Goal: Task Accomplishment & Management: Use online tool/utility

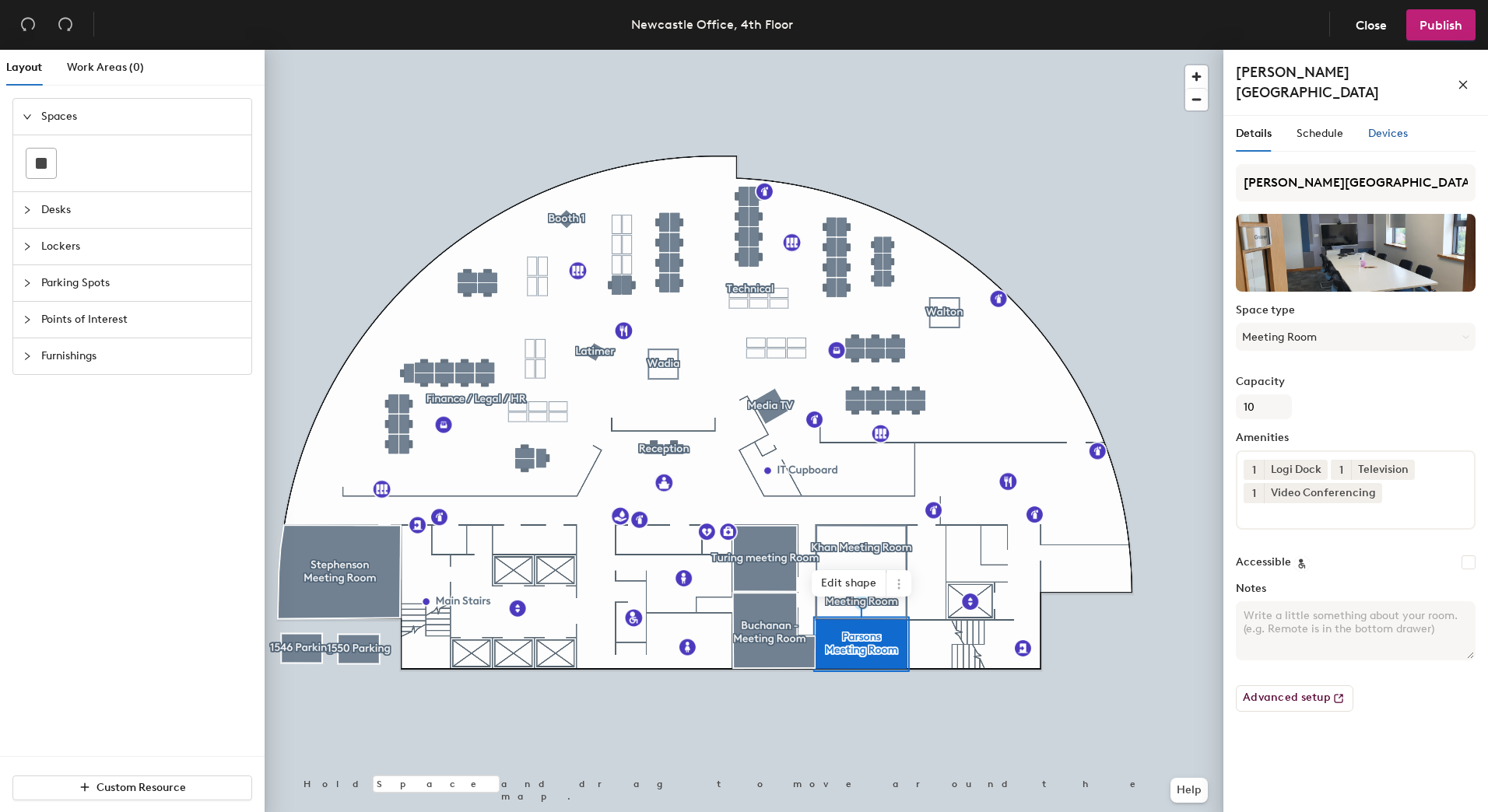
click at [1404, 127] on span "Devices" at bounding box center [1388, 134] width 39 height 13
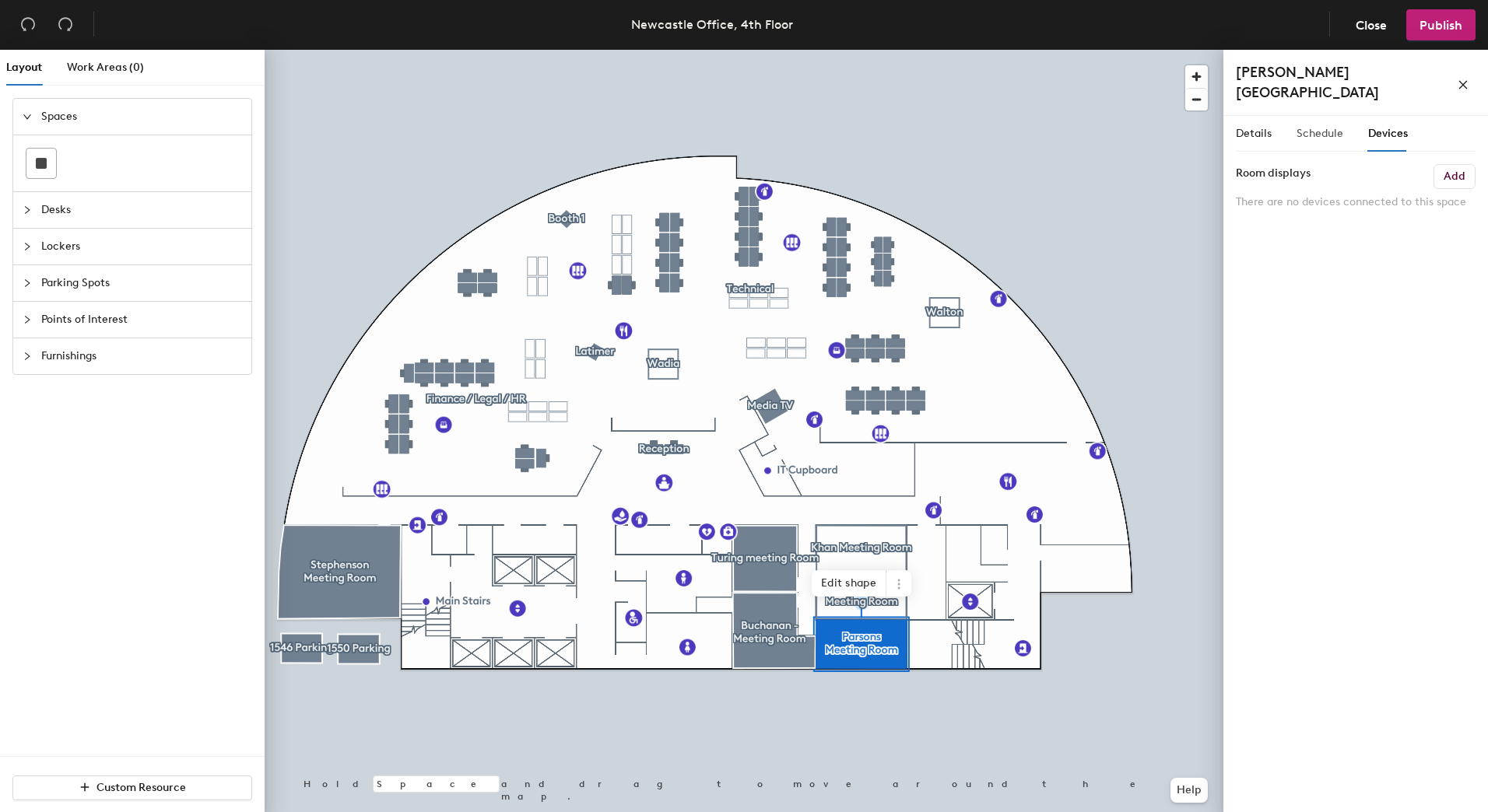
click at [1316, 116] on div "Schedule" at bounding box center [1320, 134] width 47 height 36
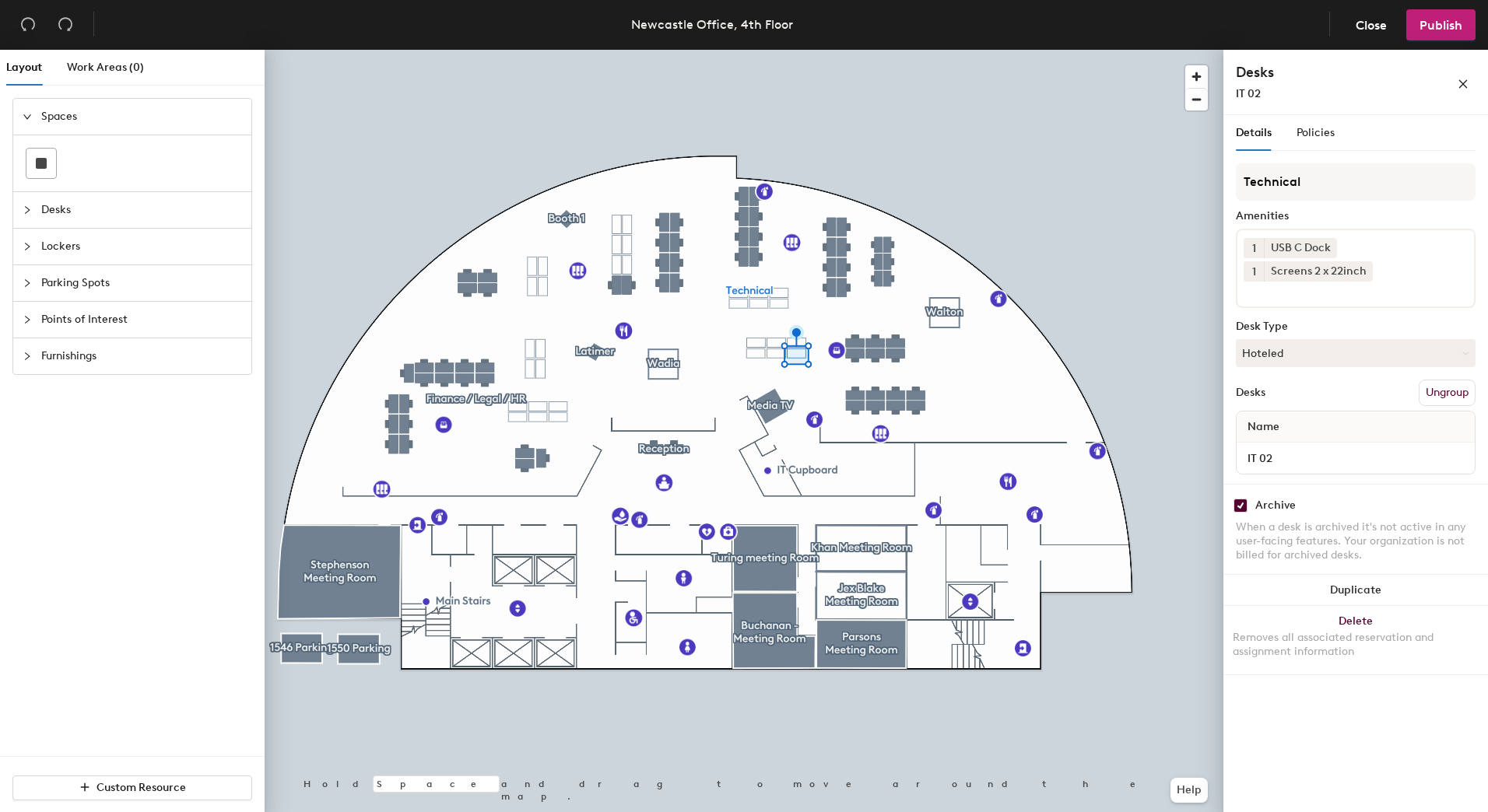
click at [1240, 504] on input "checkbox" at bounding box center [1240, 505] width 14 height 14
checkbox input "false"
click at [1236, 499] on input "checkbox" at bounding box center [1240, 505] width 14 height 14
checkbox input "false"
click at [1457, 277] on div "Screens 1 x 27inch Thunderbolt Dock" at bounding box center [1364, 271] width 201 height 21
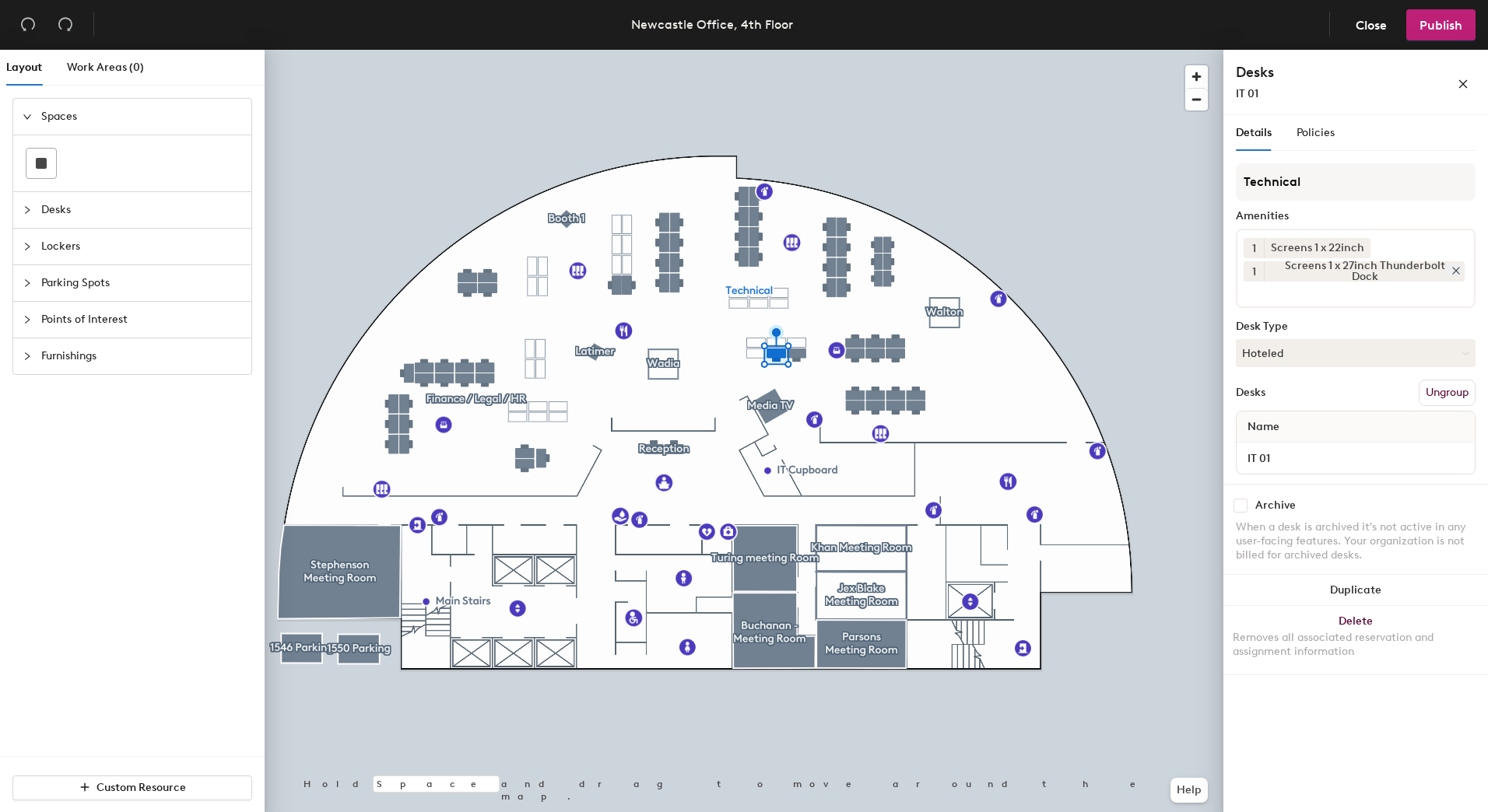
click at [1455, 275] on icon at bounding box center [1456, 271] width 11 height 11
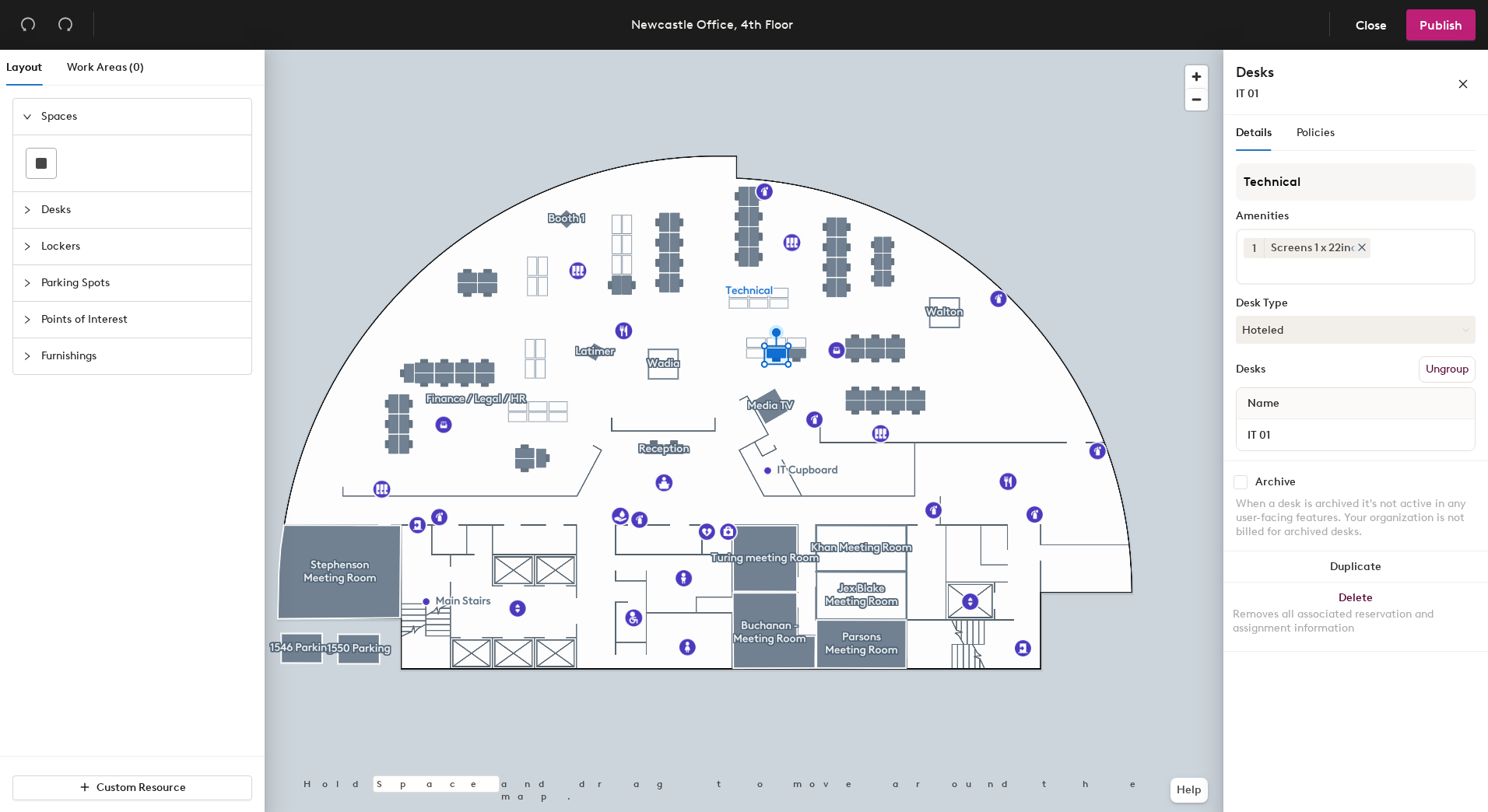
click at [1357, 250] on icon at bounding box center [1363, 248] width 11 height 11
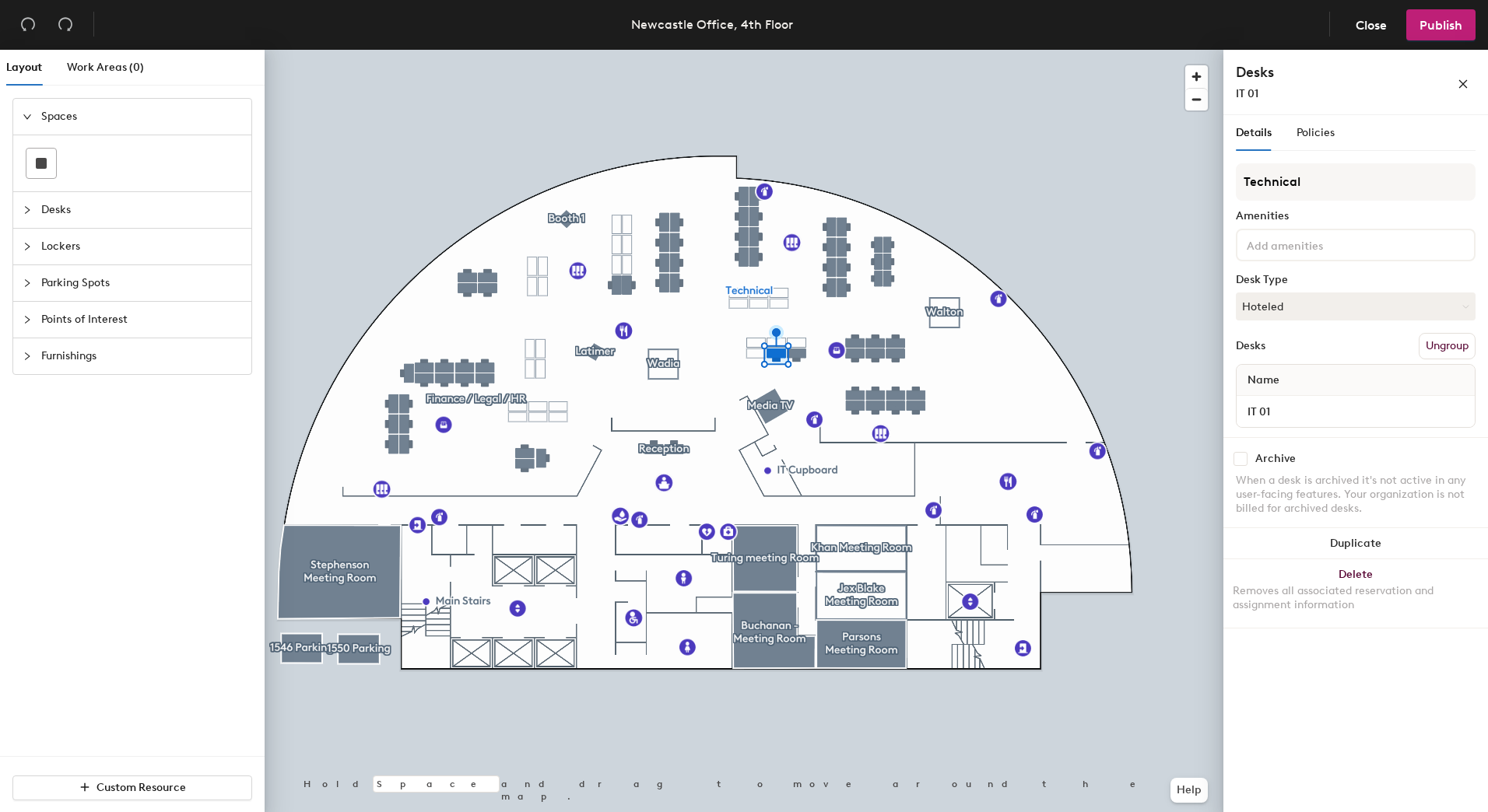
click at [1361, 249] on input at bounding box center [1314, 244] width 140 height 19
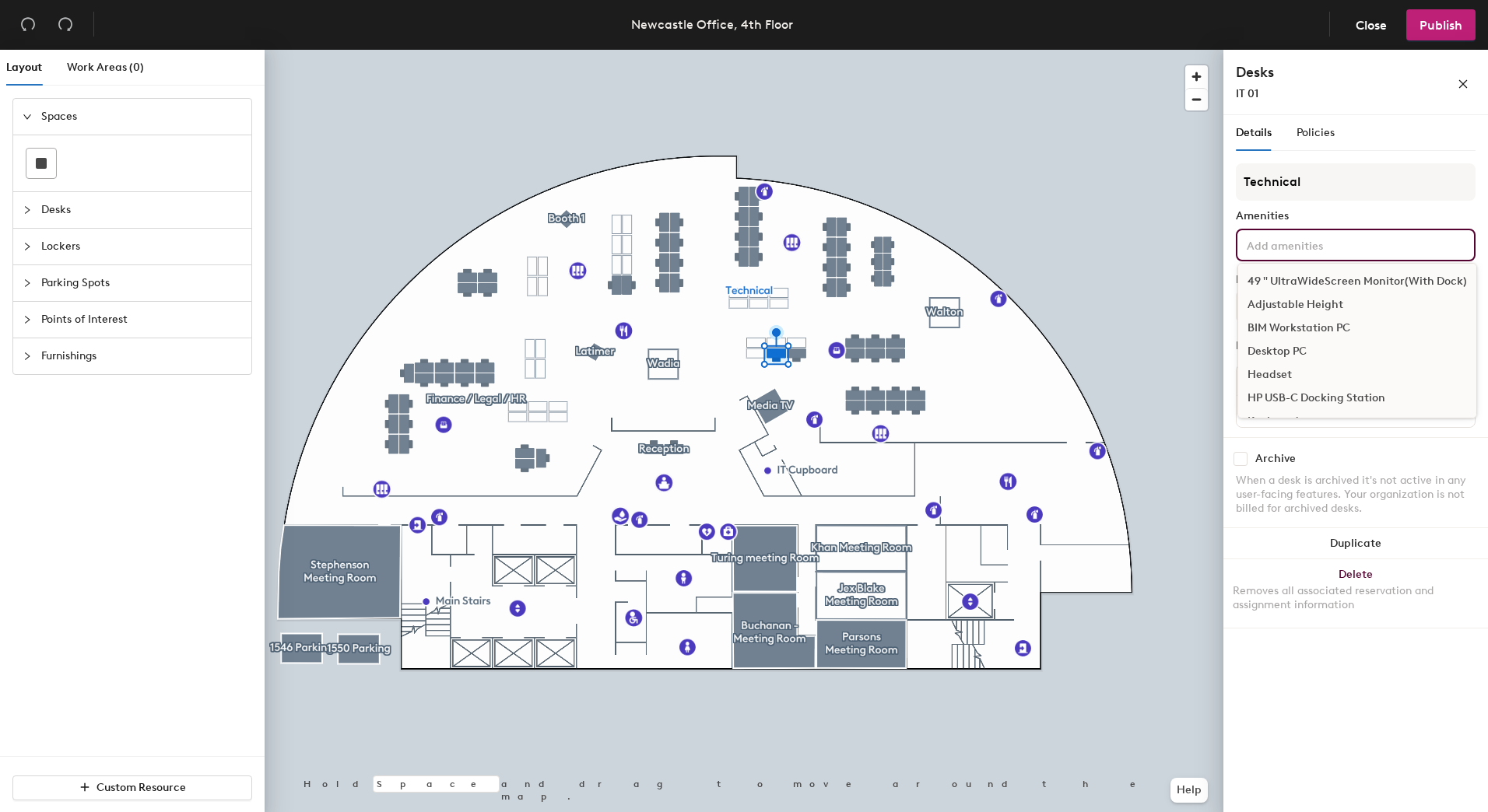
click at [1360, 250] on input at bounding box center [1314, 244] width 140 height 19
type input "22"
click at [1331, 329] on div "Screens 2 x 22inch" at bounding box center [1355, 328] width 235 height 23
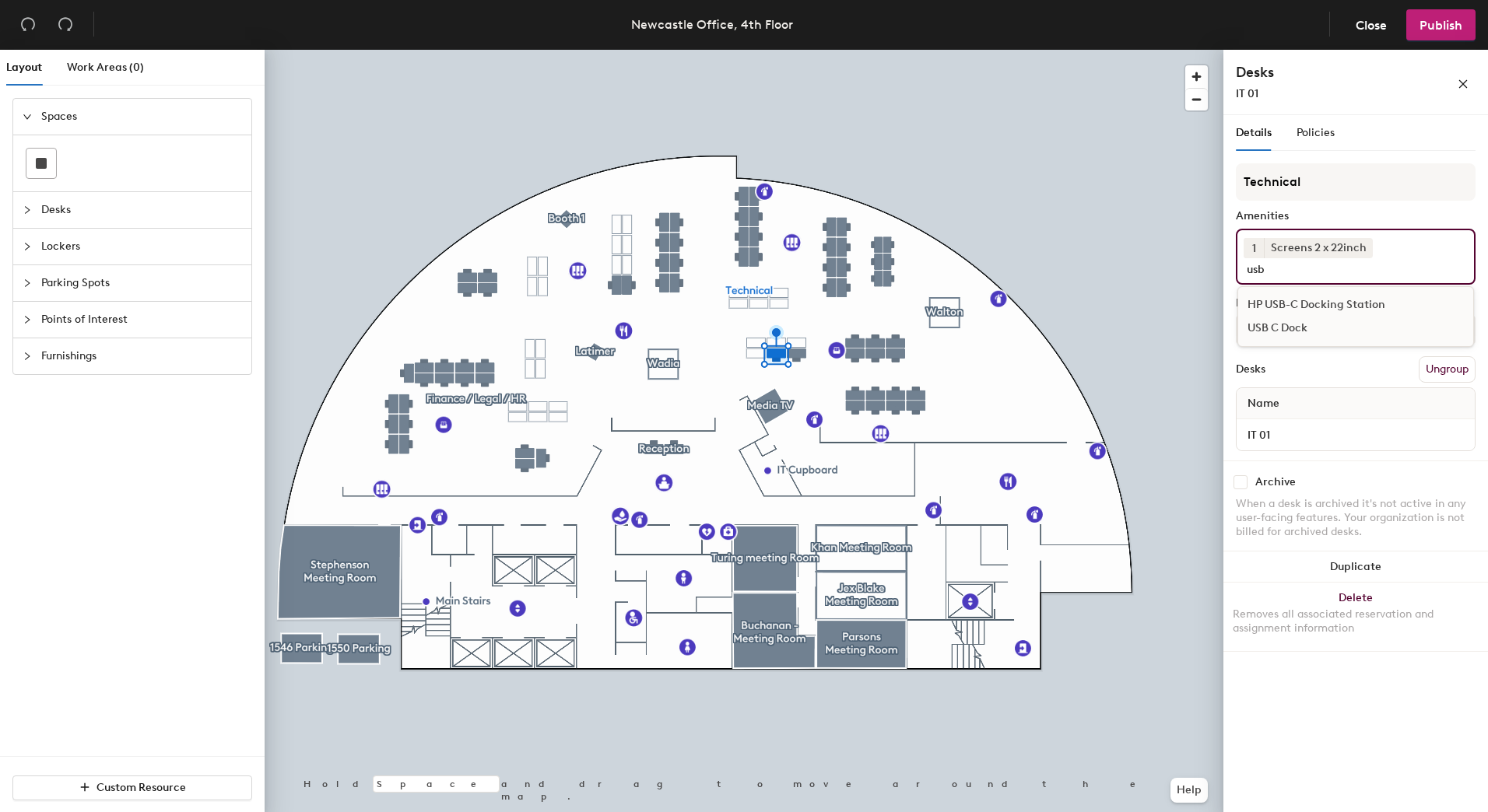
type input "usb"
click at [1317, 331] on div "USB C Dock" at bounding box center [1355, 328] width 235 height 23
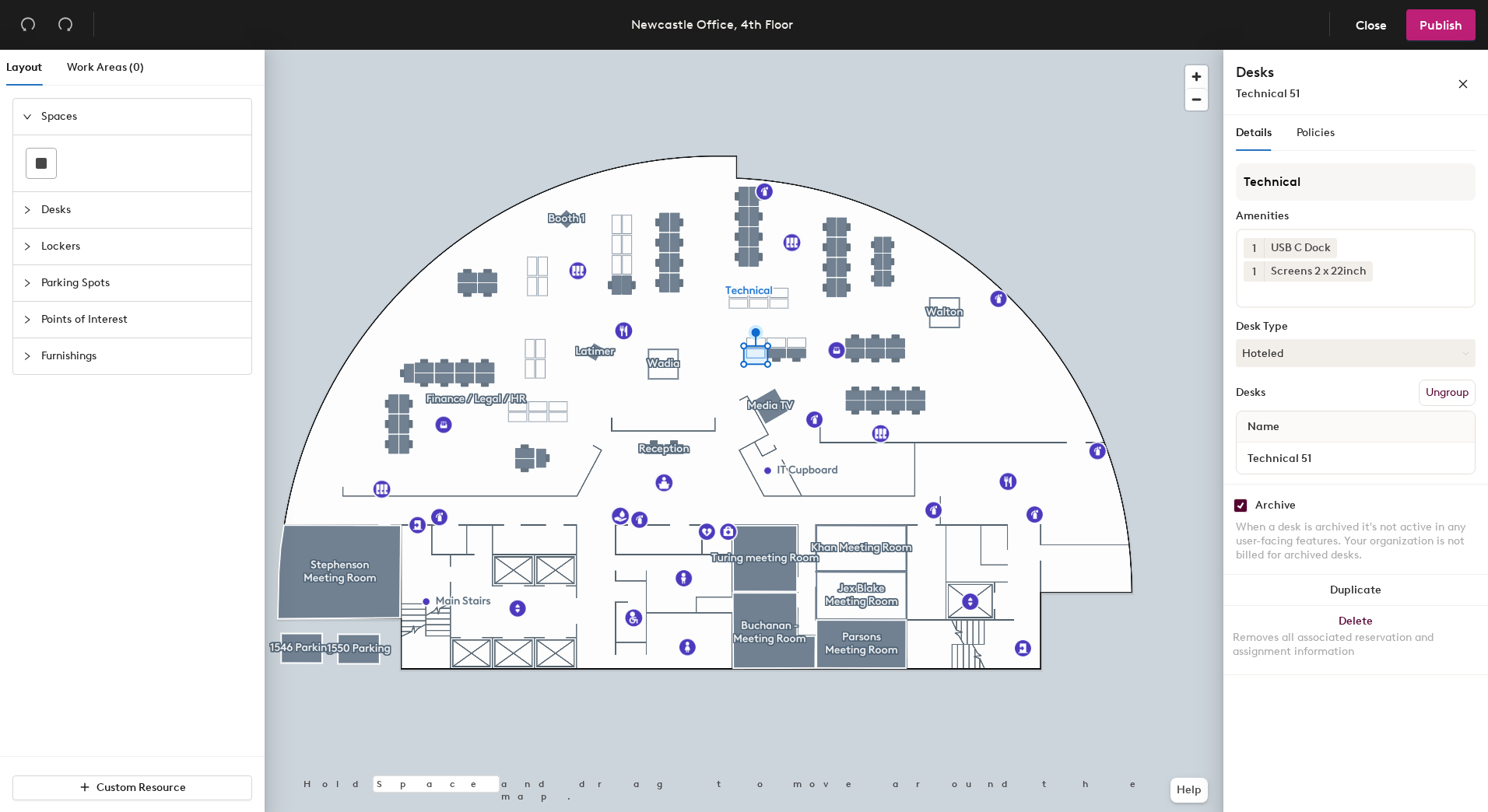
click at [1235, 506] on input "checkbox" at bounding box center [1240, 505] width 14 height 14
checkbox input "false"
click at [1332, 251] on icon at bounding box center [1329, 248] width 11 height 11
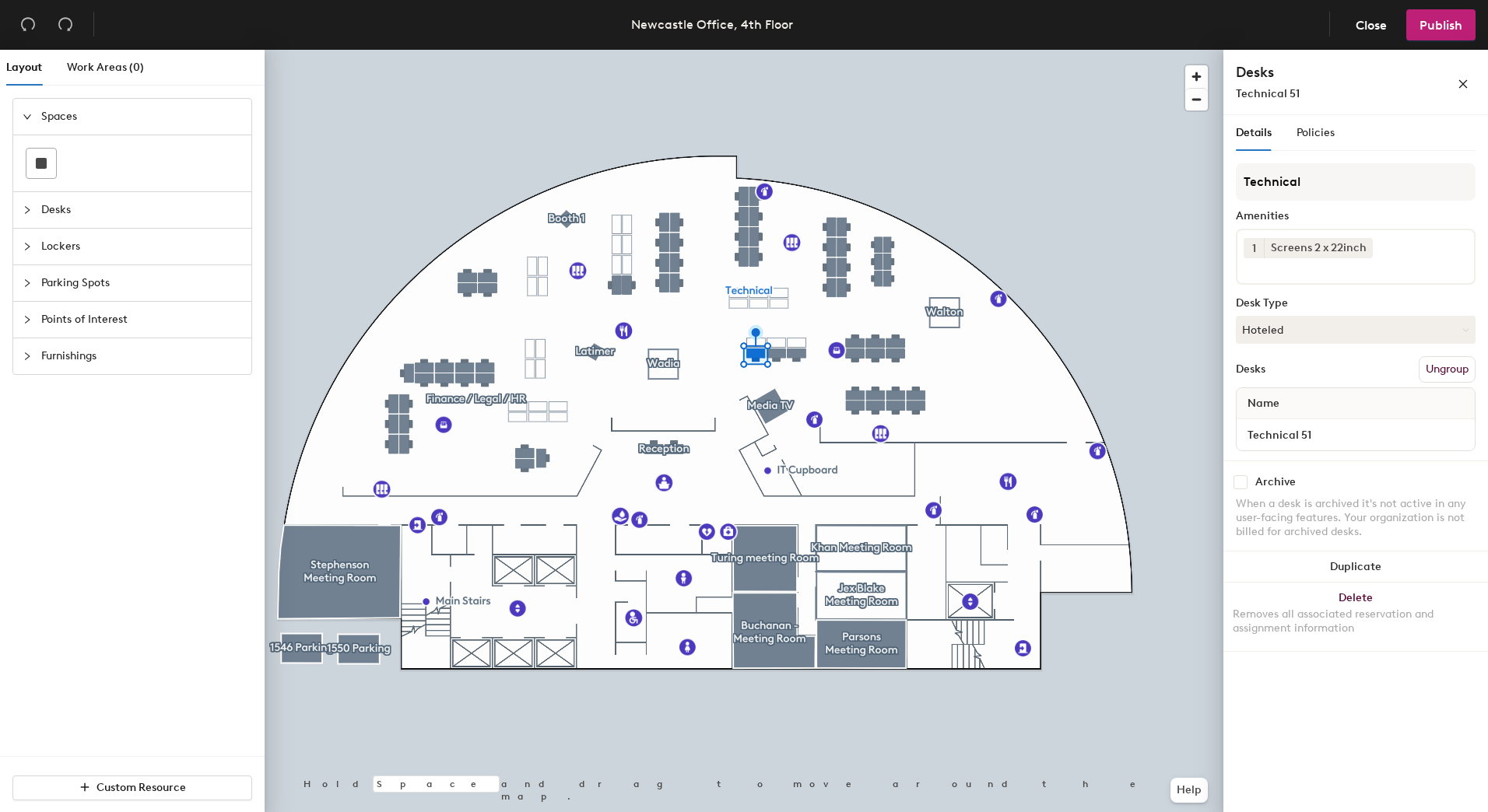
click at [1326, 264] on input at bounding box center [1314, 268] width 140 height 19
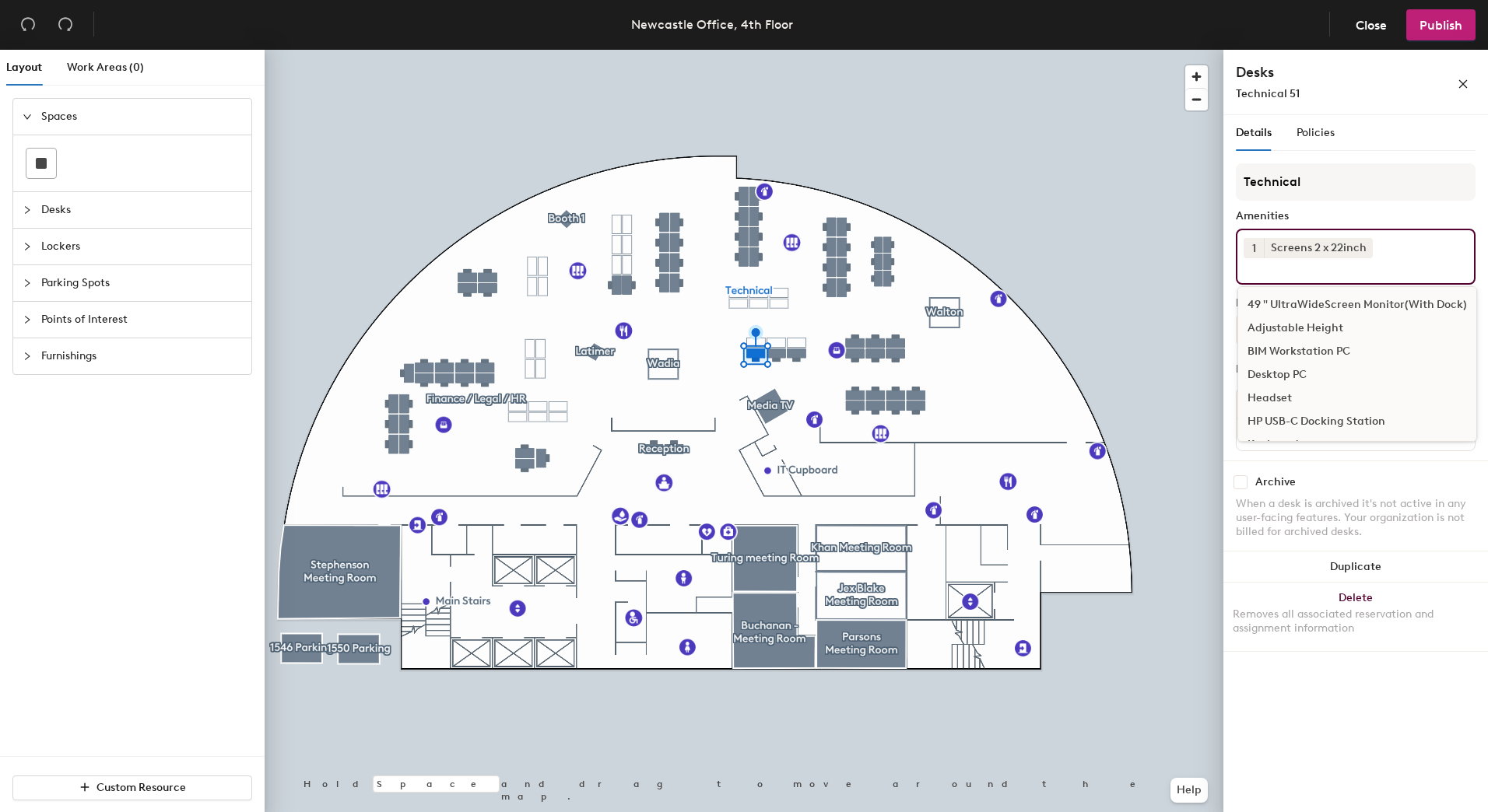
type input "s"
type input "usb"
click at [1262, 322] on div "USB C Dock" at bounding box center [1355, 328] width 235 height 23
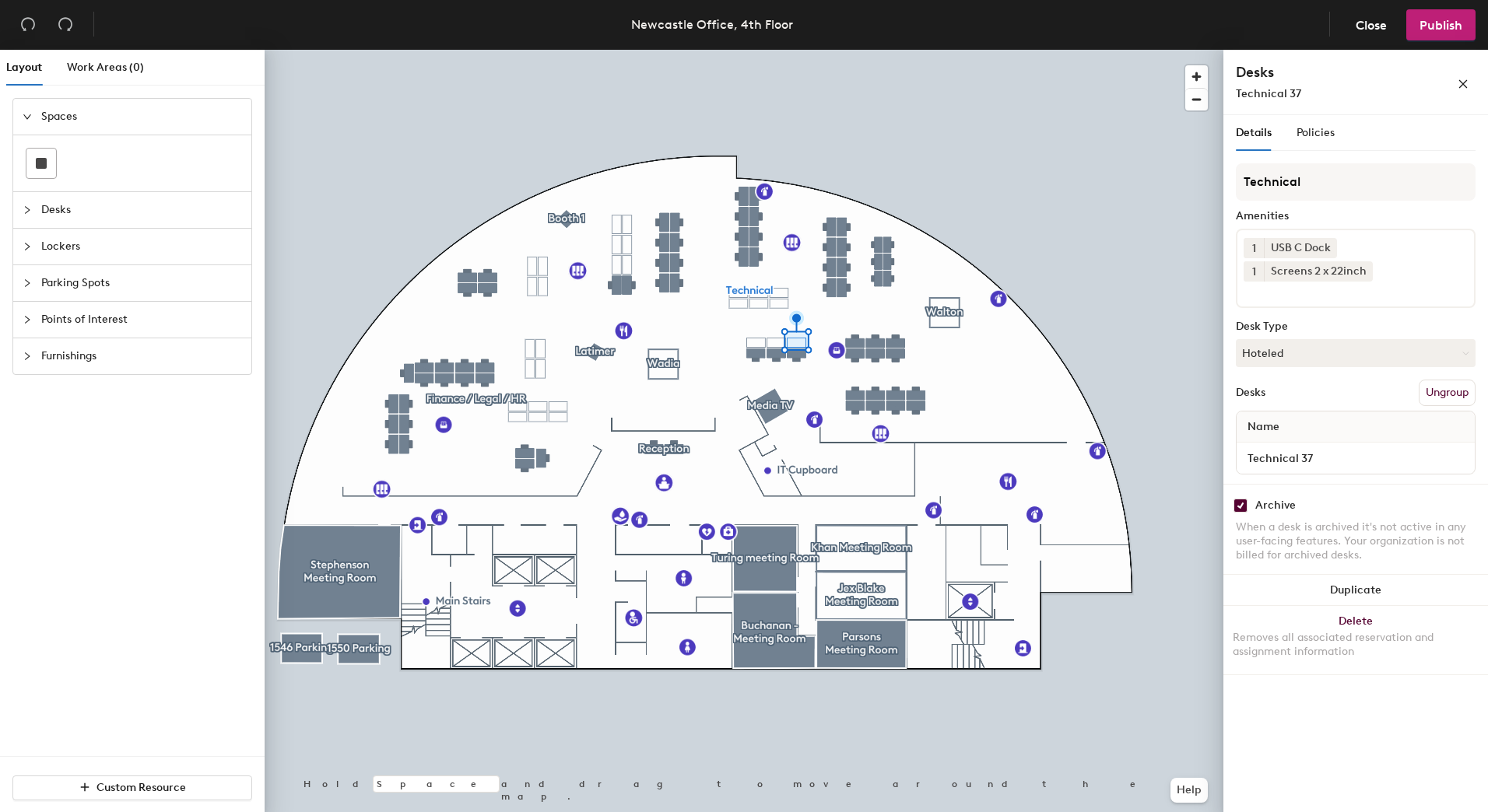
click at [1248, 500] on div "Archive" at bounding box center [1356, 505] width 240 height 14
click at [1243, 502] on input "checkbox" at bounding box center [1240, 505] width 14 height 14
checkbox input "false"
click at [1242, 503] on input "checkbox" at bounding box center [1240, 505] width 14 height 14
checkbox input "false"
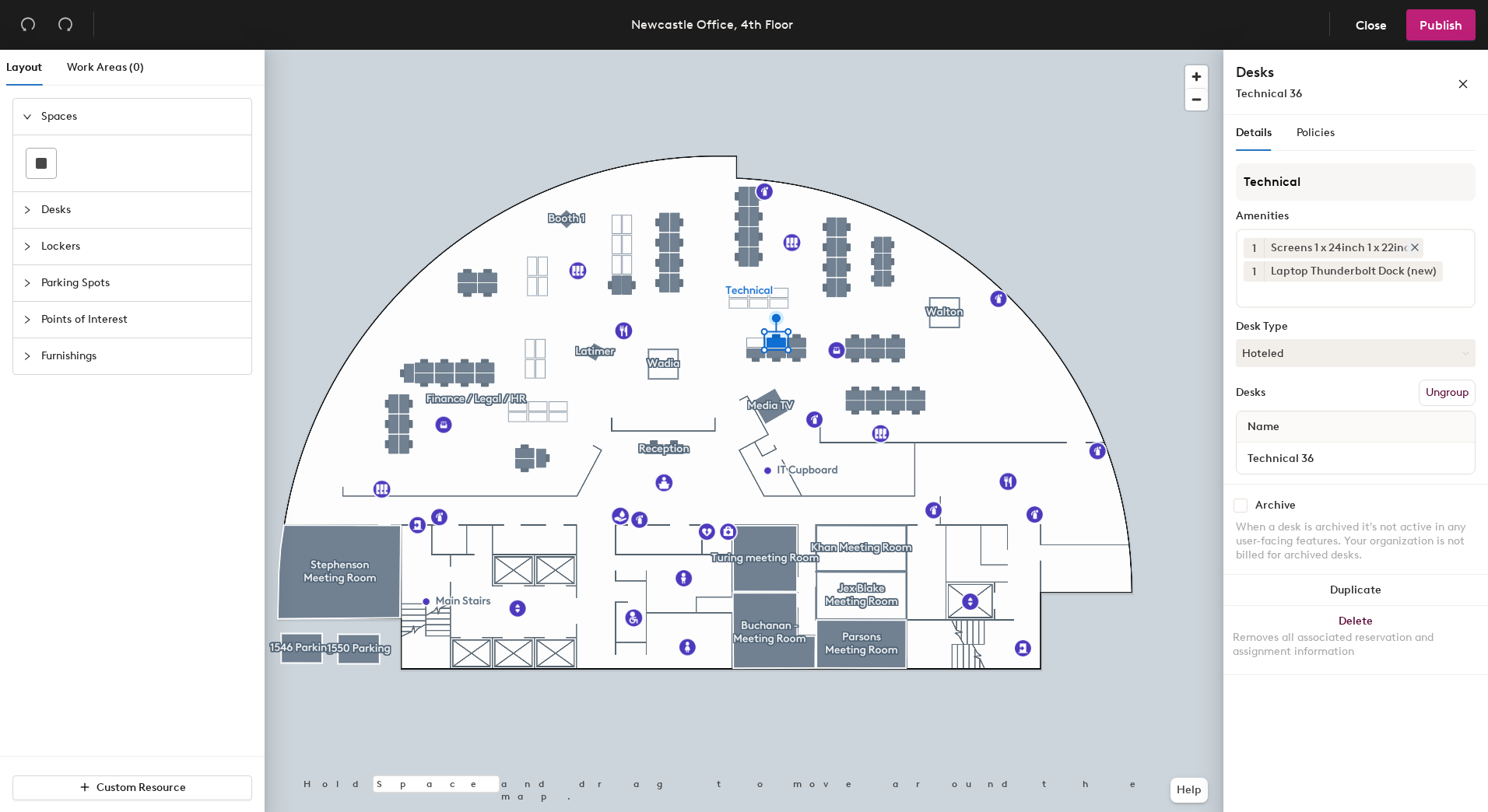
click at [1415, 250] on icon at bounding box center [1415, 248] width 11 height 11
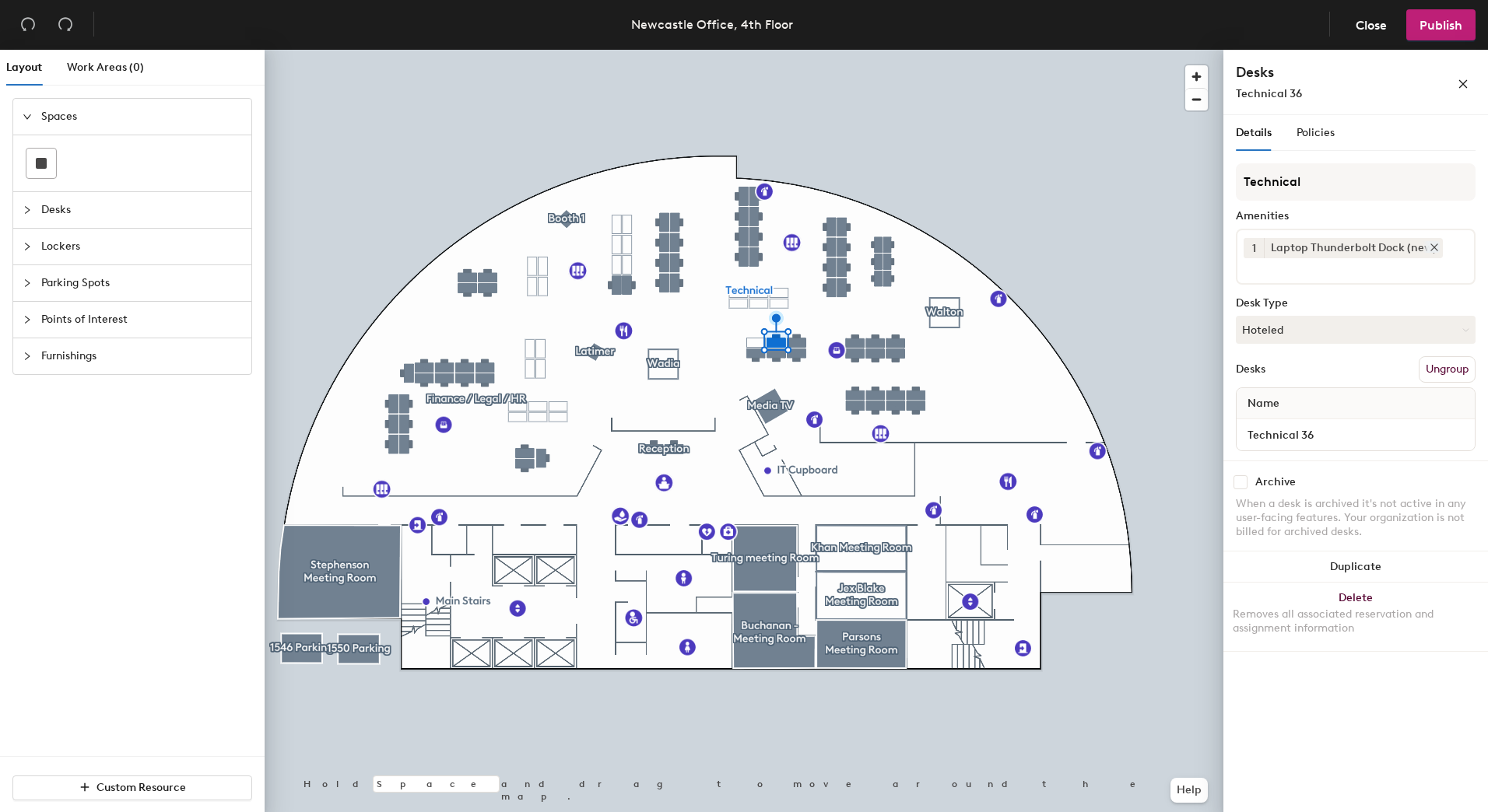
click at [1417, 246] on div "Laptop Thunderbolt Dock (new)" at bounding box center [1353, 249] width 179 height 21
click at [1429, 248] on icon at bounding box center [1435, 248] width 11 height 11
click at [1429, 248] on div "1 Laptop Thunderbolt Dock (new)" at bounding box center [1356, 257] width 240 height 56
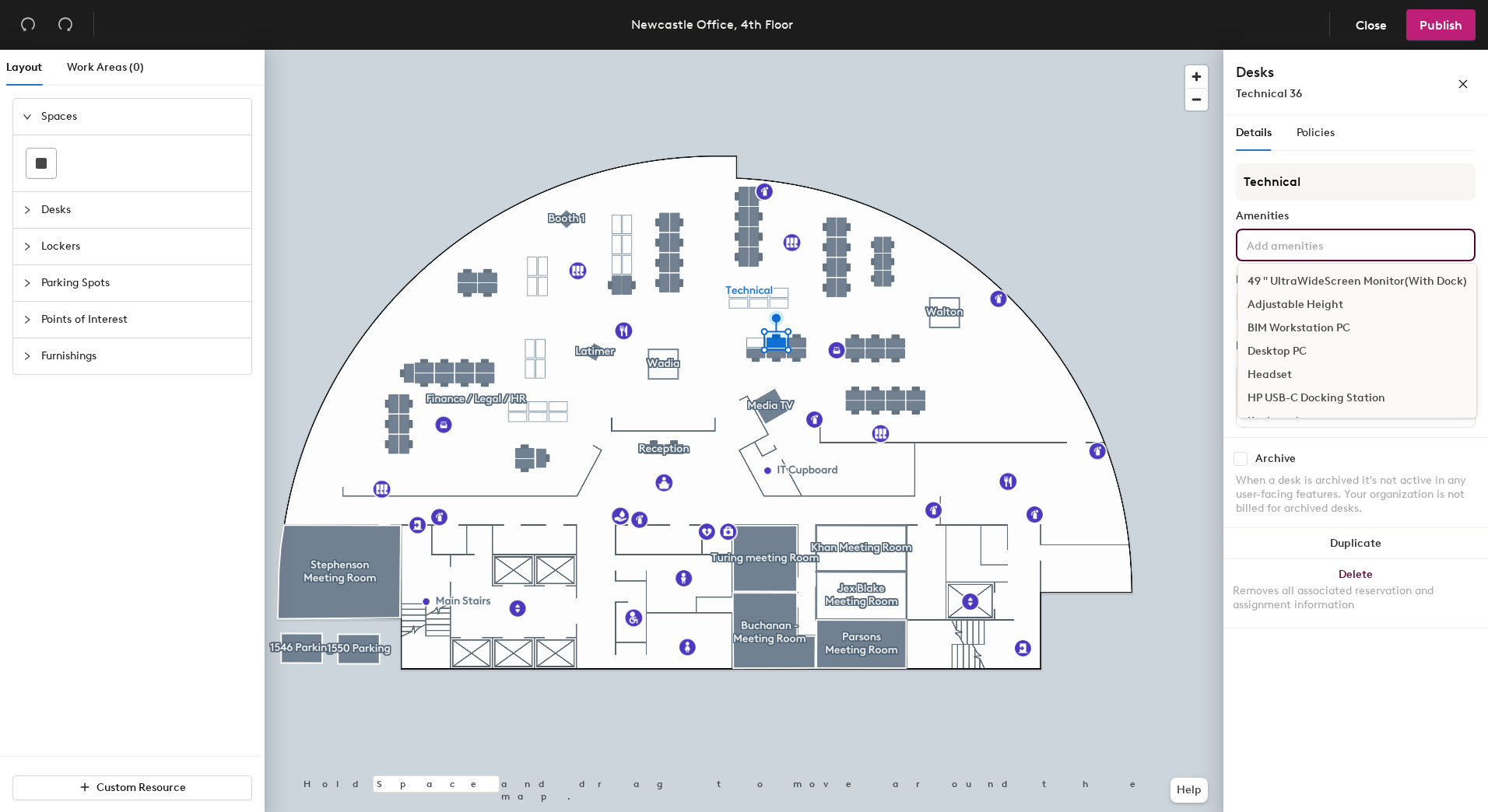
click at [1422, 251] on div "49 " UltraWideScreen Monitor(With Dock) Adjustable Height BIM Workstation PC De…" at bounding box center [1356, 245] width 240 height 33
click at [1350, 244] on input at bounding box center [1314, 244] width 140 height 19
type input "22"
click at [1330, 325] on div "Screens 2 x 22inch" at bounding box center [1355, 328] width 235 height 23
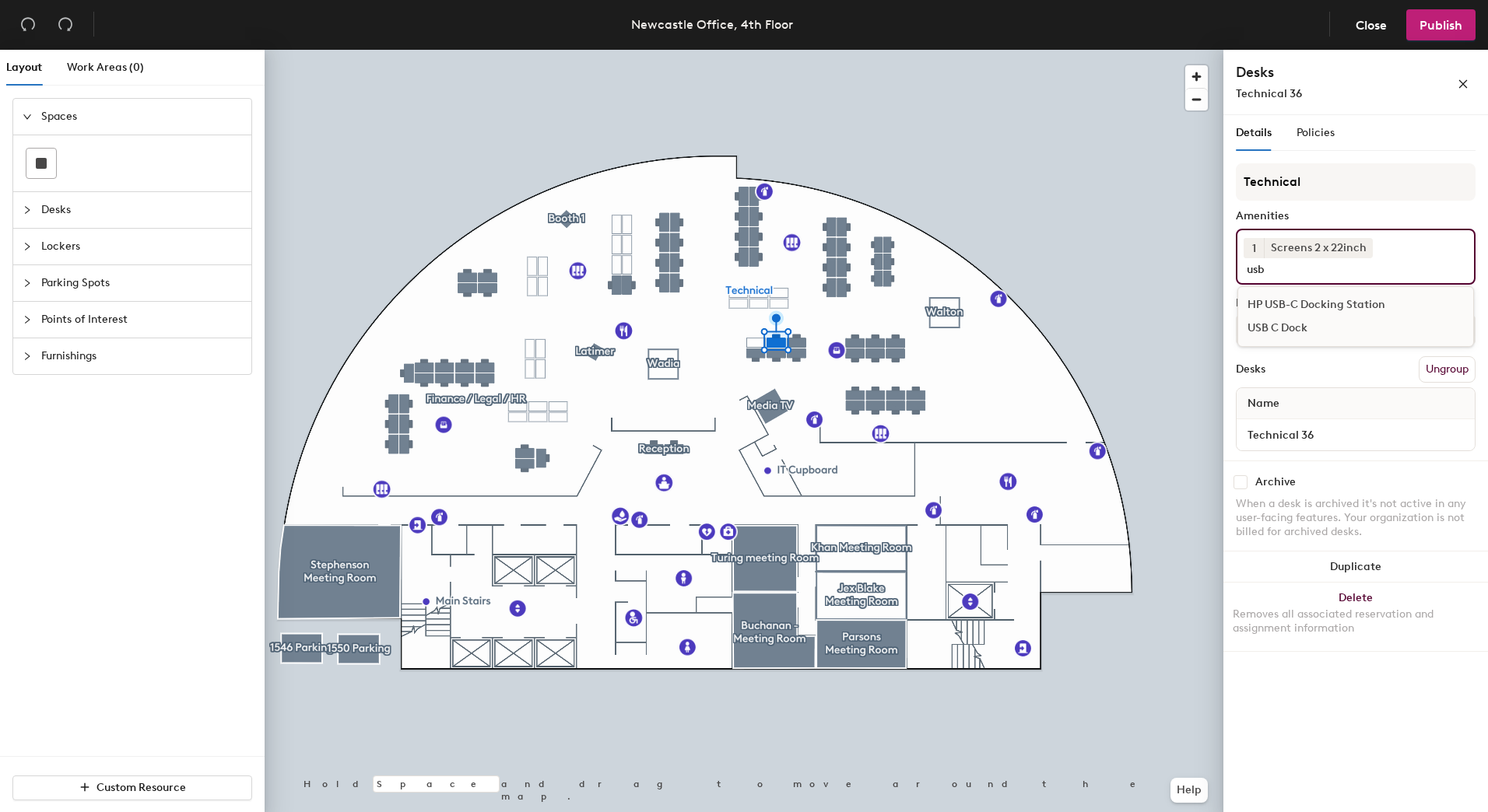
type input "usb"
click at [1274, 331] on div "USB C Dock" at bounding box center [1355, 328] width 235 height 23
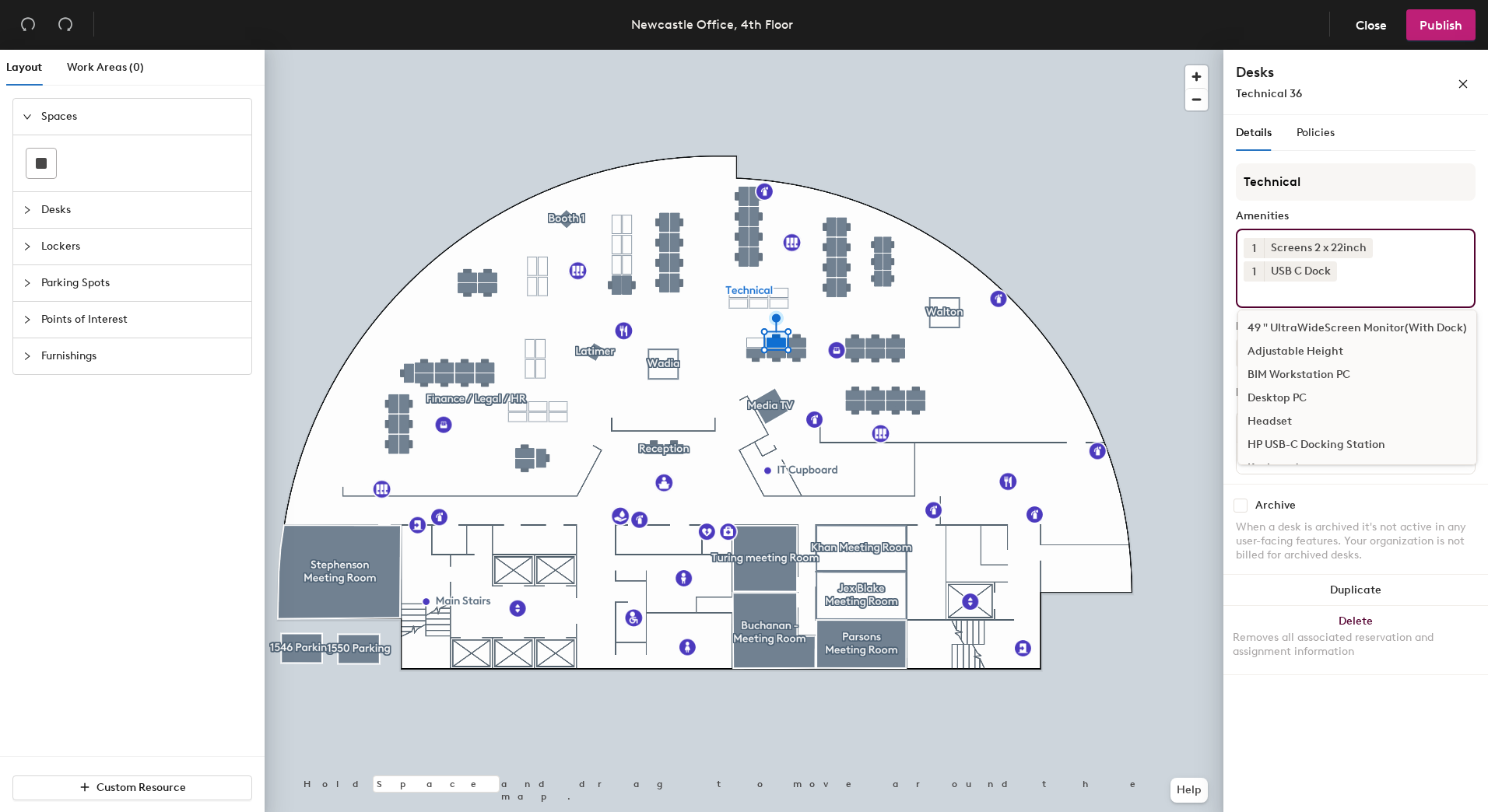
click at [751, 50] on div at bounding box center [744, 50] width 959 height 0
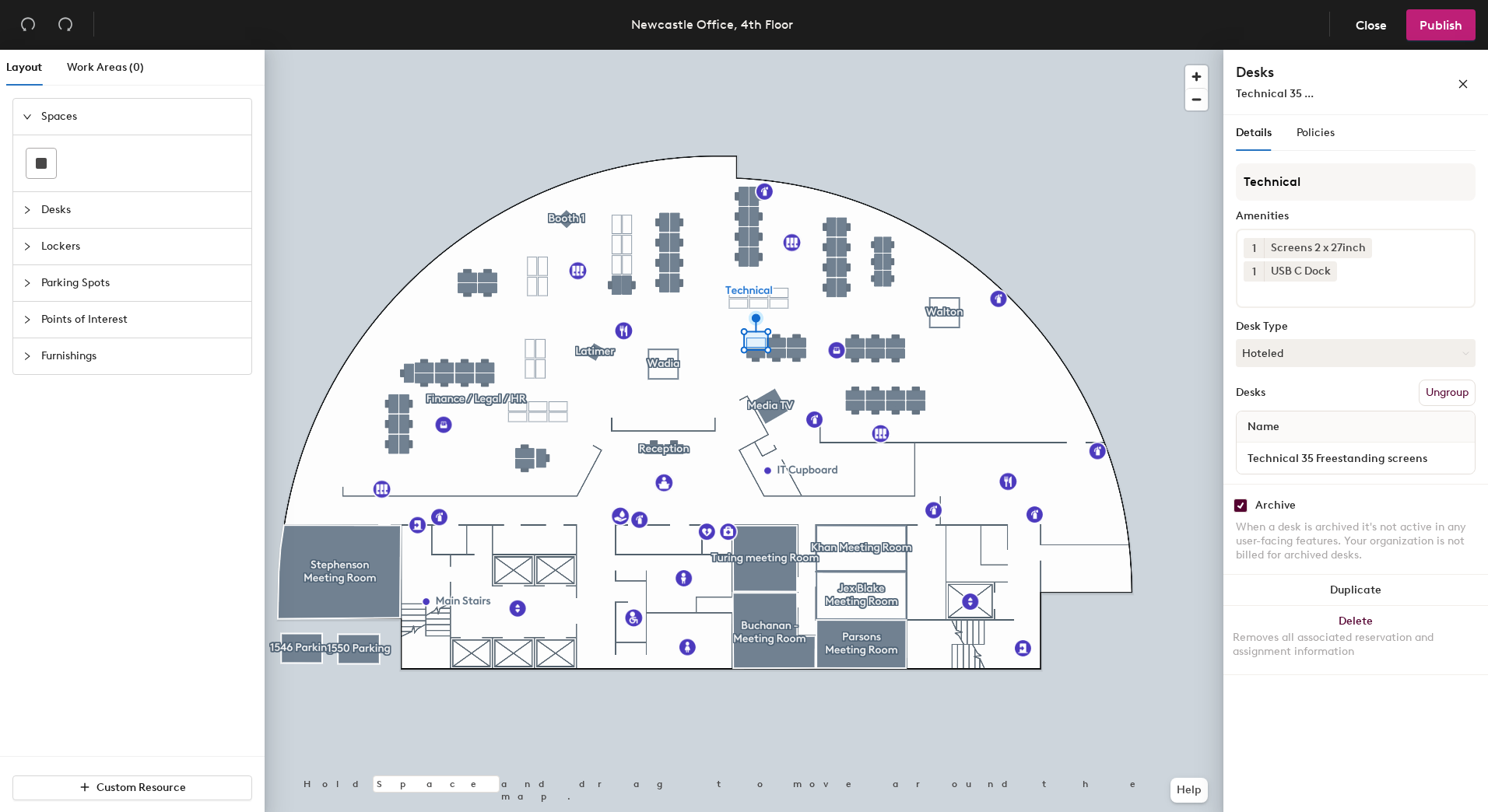
click at [1235, 501] on input "checkbox" at bounding box center [1240, 505] width 14 height 14
checkbox input "false"
click at [1314, 457] on input "Technical 35 Freestanding screens" at bounding box center [1356, 457] width 232 height 22
click at [1428, 458] on input "Technical 35 Freestanding screens" at bounding box center [1356, 457] width 232 height 22
drag, startPoint x: 1428, startPoint y: 458, endPoint x: 1327, endPoint y: 458, distance: 101.0
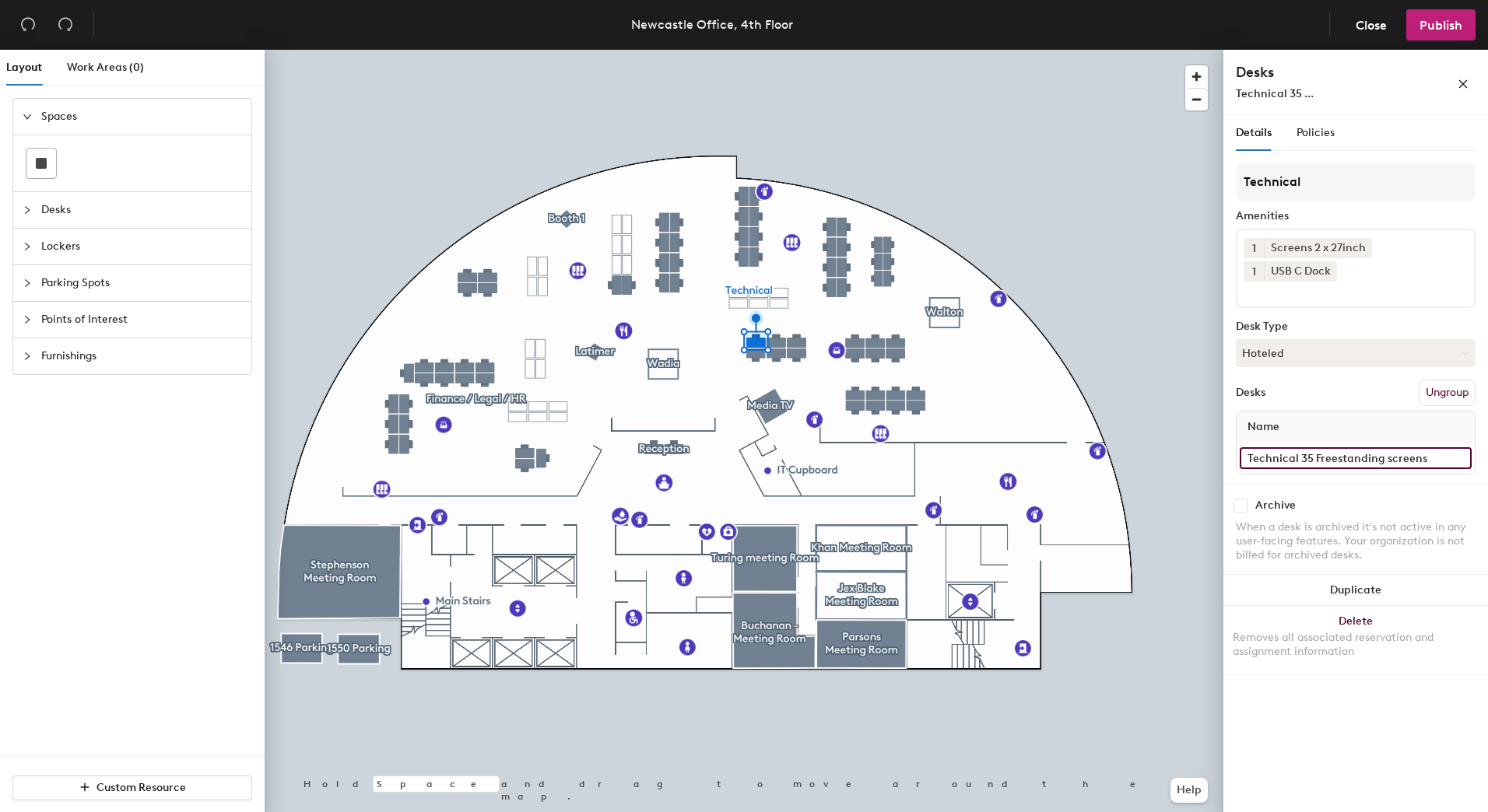
click at [1327, 458] on input "Technical 35 Freestanding screens" at bounding box center [1356, 457] width 232 height 22
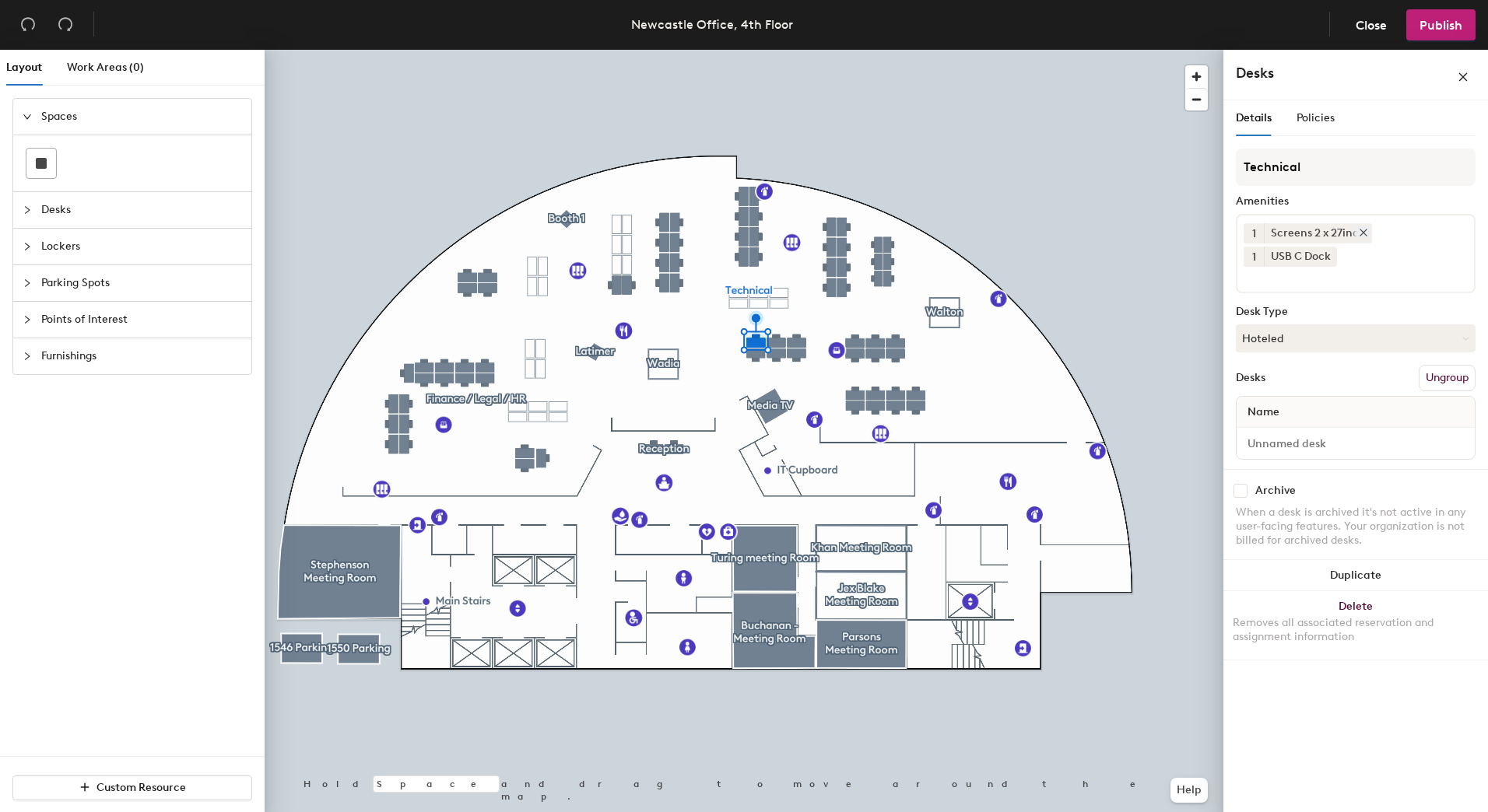
click at [1363, 233] on icon at bounding box center [1364, 232] width 7 height 7
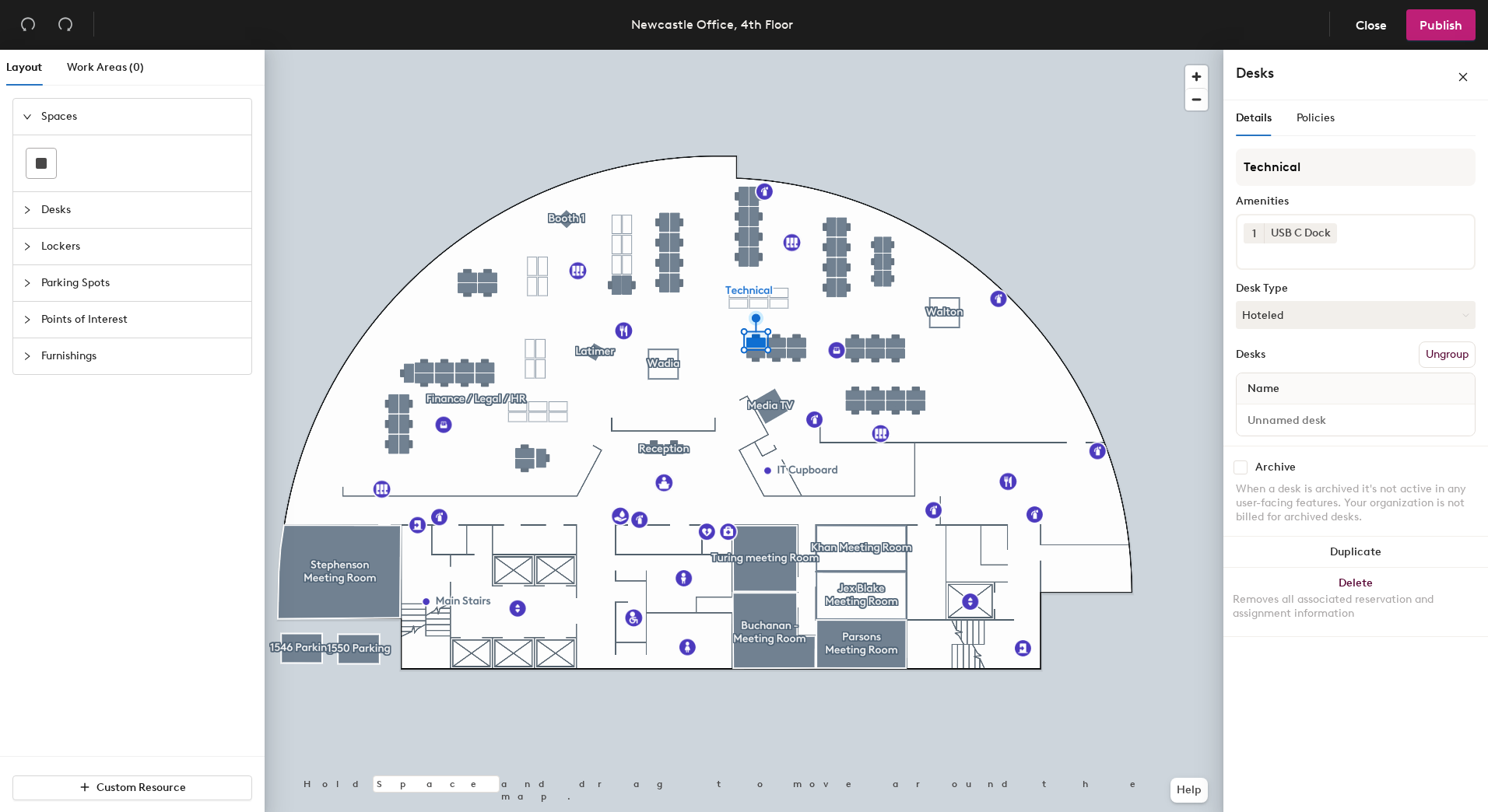
click at [1363, 233] on div "1 USB C Dock" at bounding box center [1356, 242] width 240 height 56
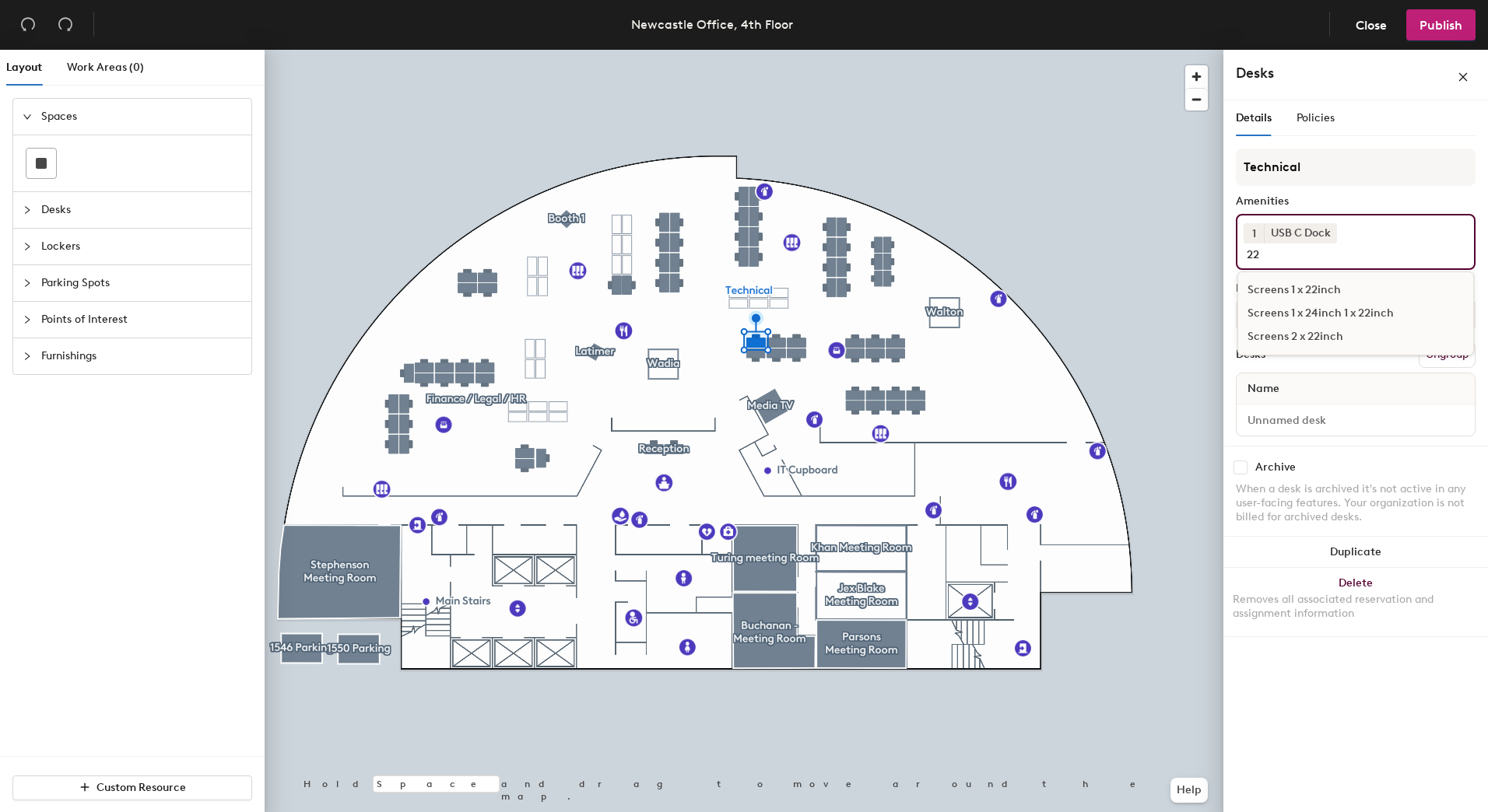
type input "22"
click at [1331, 333] on div "Screens 2 x 22inch" at bounding box center [1355, 337] width 235 height 23
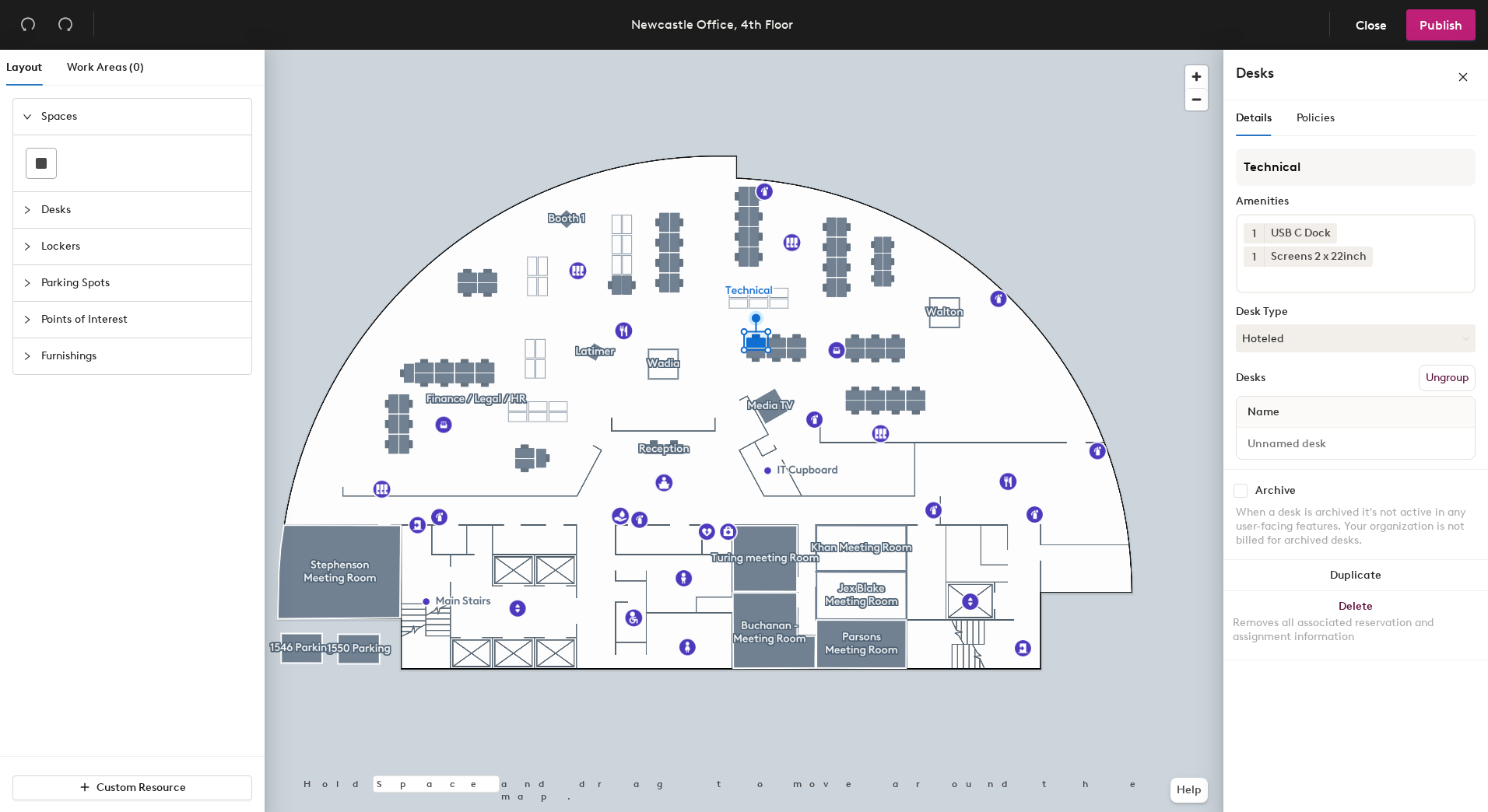
drag, startPoint x: 1302, startPoint y: 717, endPoint x: 1304, endPoint y: 707, distance: 10.2
click at [1303, 716] on div "Details Policies Technical Amenities 1 USB C Dock 1 Screens 2 x 22inch Desk Typ…" at bounding box center [1355, 459] width 265 height 718
click at [1422, 32] on span "Publish" at bounding box center [1441, 25] width 43 height 15
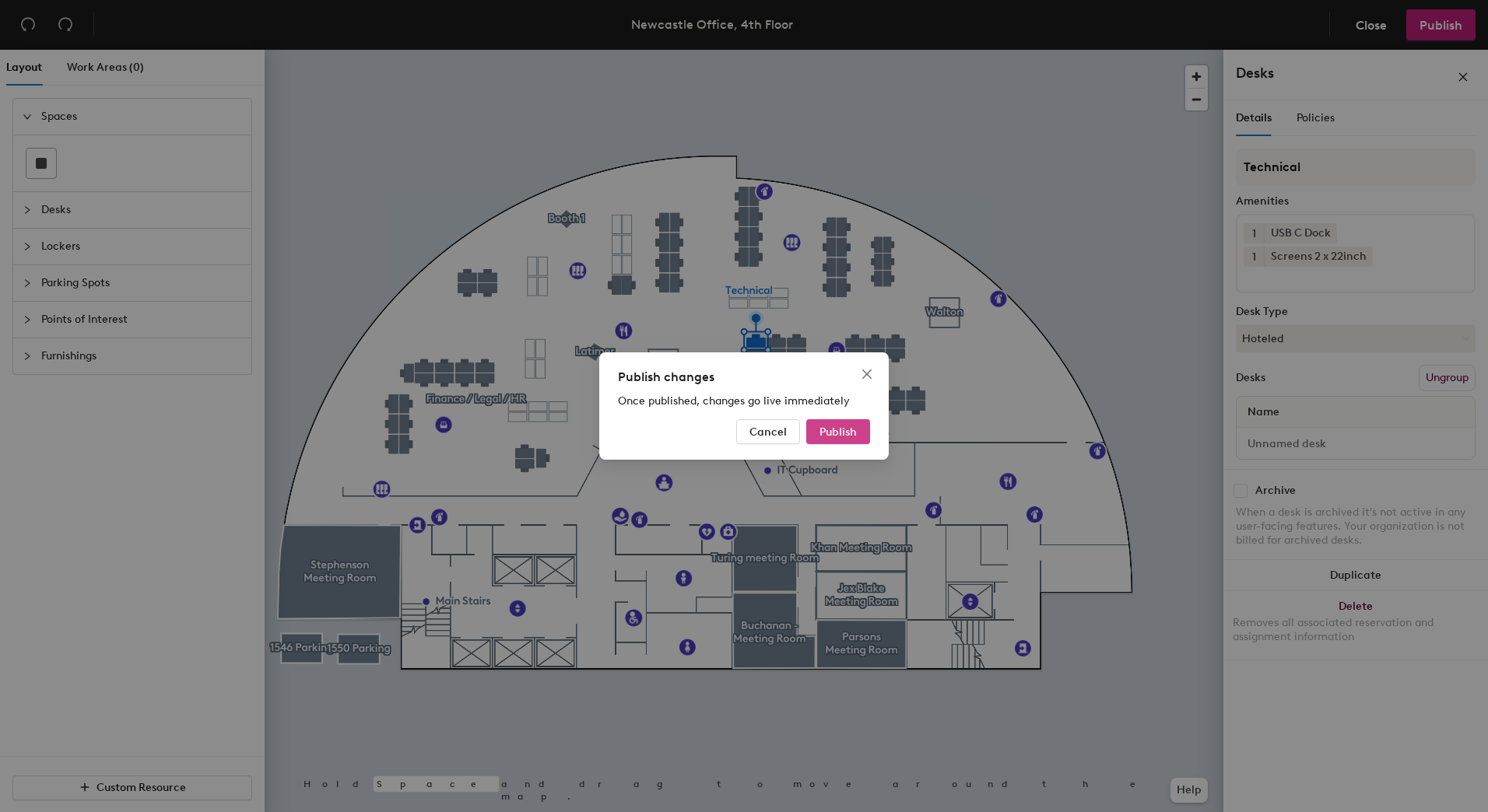
click at [853, 428] on span "Publish" at bounding box center [839, 432] width 37 height 13
